Goal: Navigation & Orientation: Find specific page/section

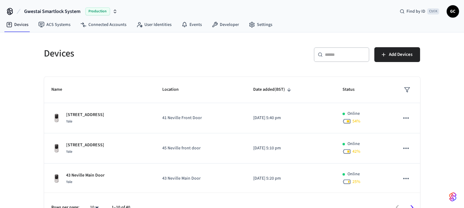
click at [334, 52] on input "text" at bounding box center [345, 55] width 40 height 6
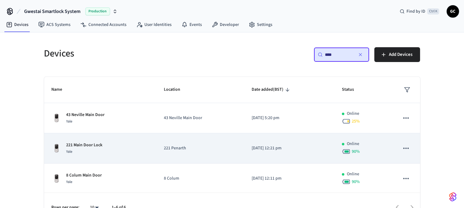
type input "****"
click at [81, 142] on p "221 Main Door Lock" at bounding box center [84, 145] width 36 height 6
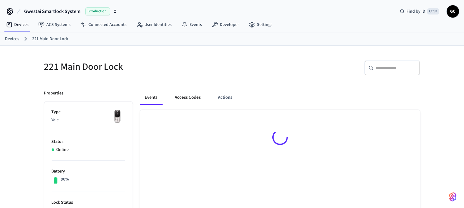
click at [183, 96] on button "Access Codes" at bounding box center [188, 97] width 36 height 15
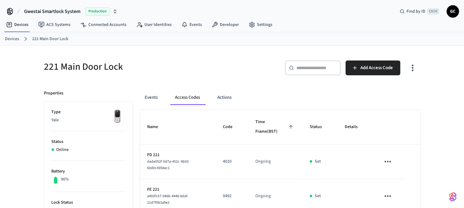
drag, startPoint x: 5, startPoint y: 38, endPoint x: 14, endPoint y: 40, distance: 9.4
click at [6, 38] on link "Devices" at bounding box center [12, 39] width 14 height 6
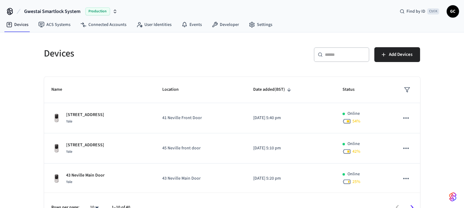
click at [342, 52] on input "text" at bounding box center [345, 55] width 40 height 6
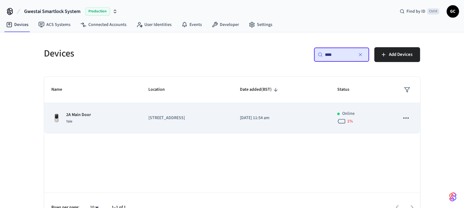
type input "****"
click at [156, 117] on p "[STREET_ADDRESS]" at bounding box center [186, 118] width 77 height 6
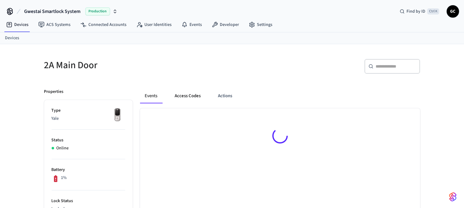
click at [182, 96] on button "Access Codes" at bounding box center [188, 96] width 36 height 15
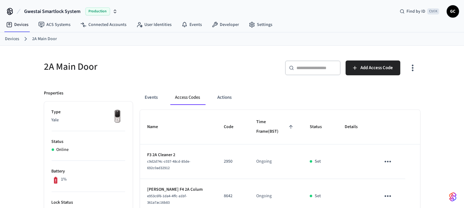
click at [8, 37] on link "Devices" at bounding box center [12, 39] width 14 height 6
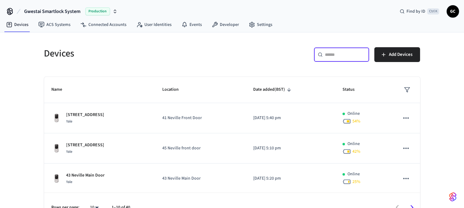
click at [339, 55] on input "text" at bounding box center [345, 55] width 40 height 6
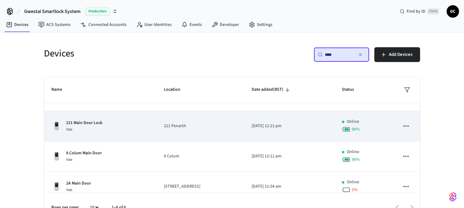
scroll to position [34, 0]
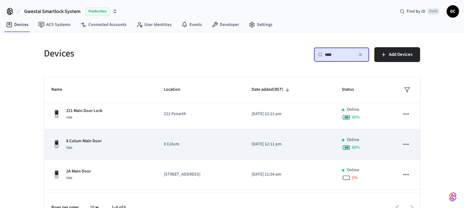
type input "****"
click at [86, 140] on p "8 Colum Main Door" at bounding box center [84, 141] width 36 height 6
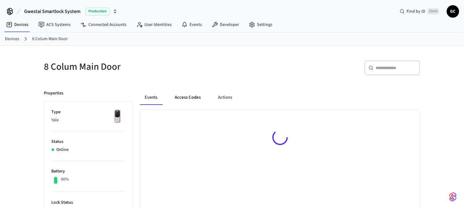
click at [183, 96] on button "Access Codes" at bounding box center [188, 97] width 36 height 15
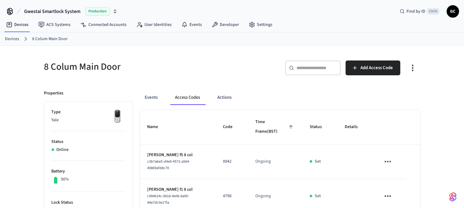
click at [10, 33] on div "Devices 8 Colum Main Door" at bounding box center [232, 38] width 464 height 13
click at [8, 36] on link "Devices" at bounding box center [12, 39] width 14 height 6
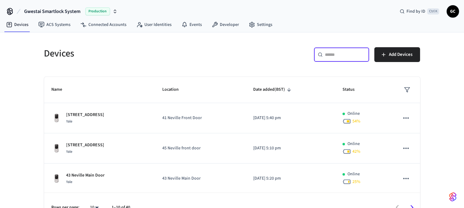
click at [343, 57] on input "text" at bounding box center [345, 55] width 40 height 6
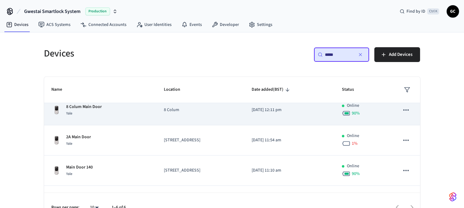
scroll to position [92, 0]
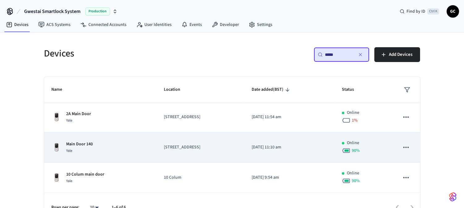
type input "****"
click at [81, 137] on td "Main Door 140 Yale" at bounding box center [100, 148] width 112 height 30
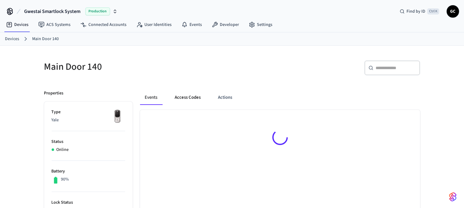
click at [187, 97] on button "Access Codes" at bounding box center [188, 97] width 36 height 15
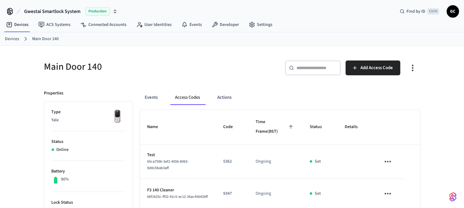
click at [15, 38] on link "Devices" at bounding box center [12, 39] width 14 height 6
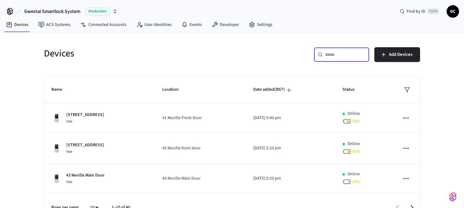
click at [343, 56] on input "text" at bounding box center [345, 55] width 40 height 6
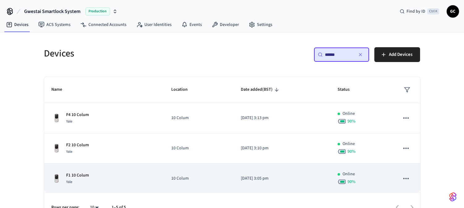
scroll to position [60, 0]
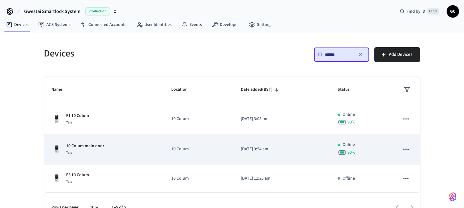
type input "******"
click at [96, 150] on div "Yale" at bounding box center [85, 153] width 38 height 6
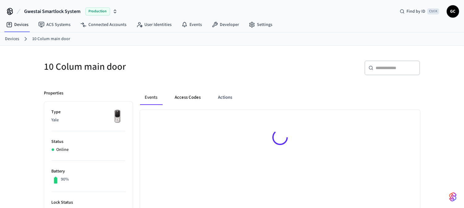
click at [196, 95] on button "Access Codes" at bounding box center [188, 97] width 36 height 15
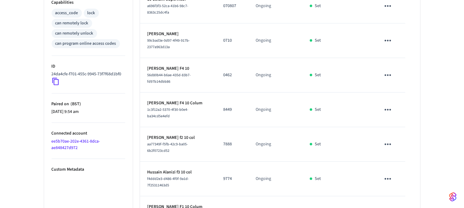
scroll to position [303, 0]
